Goal: Find contact information: Find contact information

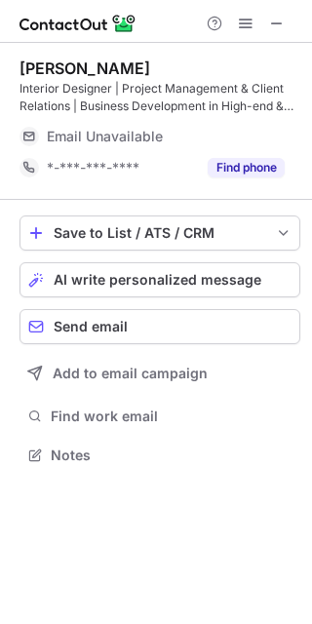
scroll to position [441, 312]
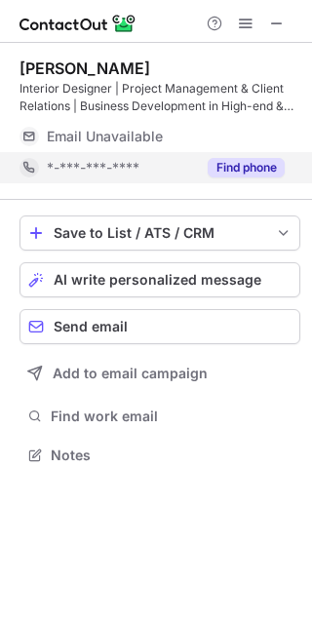
click at [272, 169] on button "Find phone" at bounding box center [246, 168] width 77 height 20
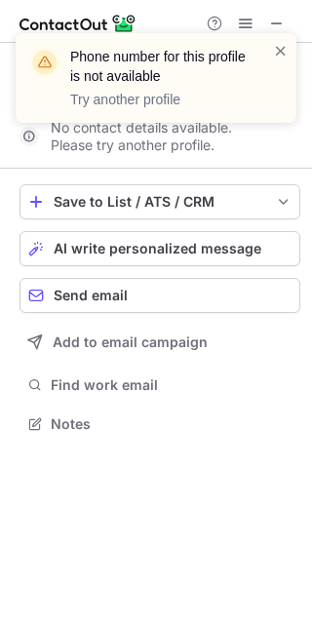
scroll to position [10, 10]
click at [276, 48] on span at bounding box center [281, 51] width 16 height 20
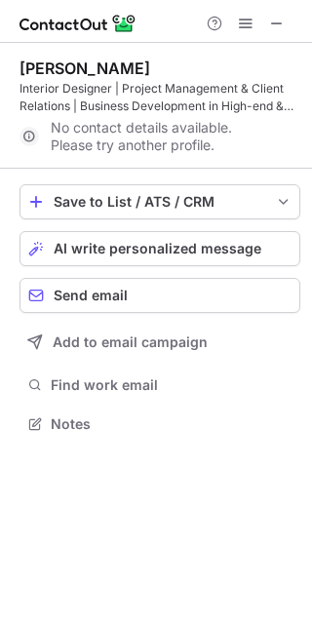
click at [284, 24] on span at bounding box center [277, 24] width 16 height 16
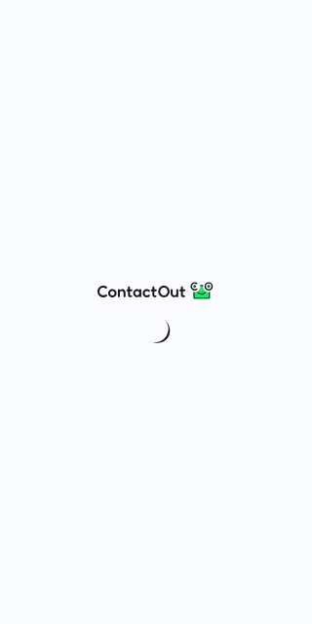
click at [282, 13] on div at bounding box center [156, 312] width 312 height 624
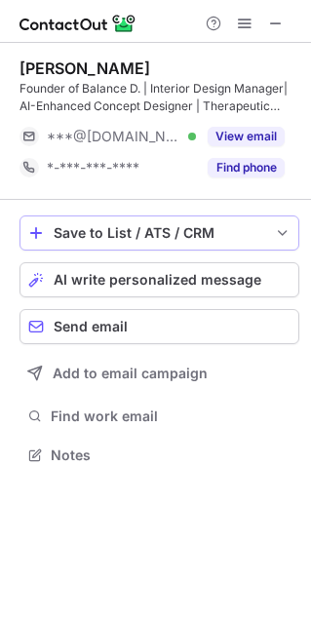
scroll to position [441, 311]
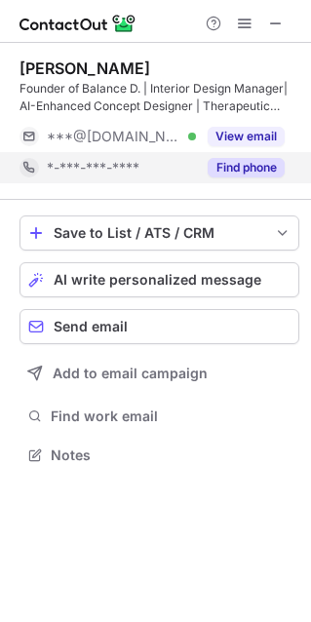
click at [251, 166] on button "Find phone" at bounding box center [246, 168] width 77 height 20
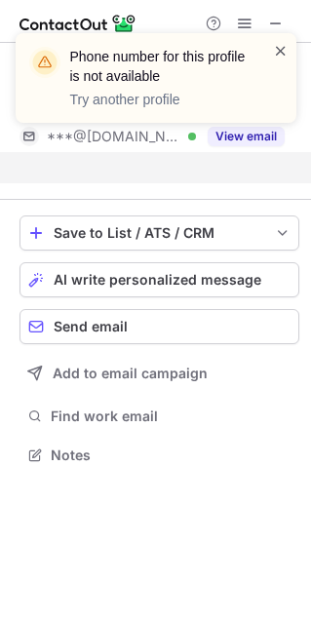
scroll to position [10, 10]
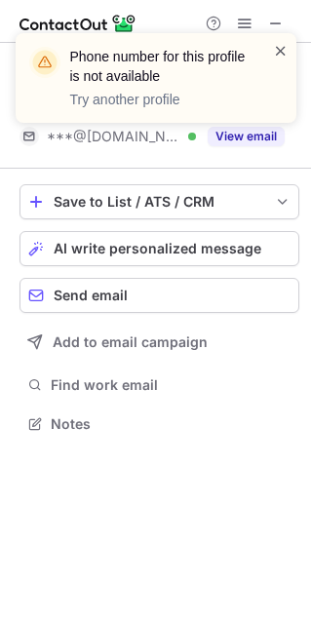
click at [274, 47] on span at bounding box center [281, 51] width 16 height 20
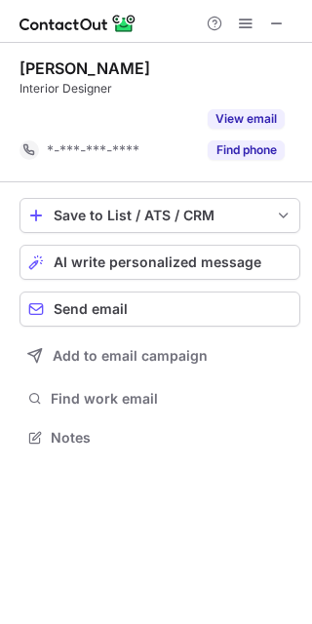
scroll to position [392, 312]
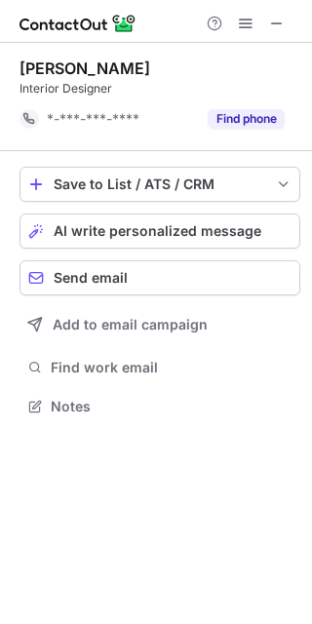
scroll to position [392, 312]
